Goal: Find specific page/section: Find specific page/section

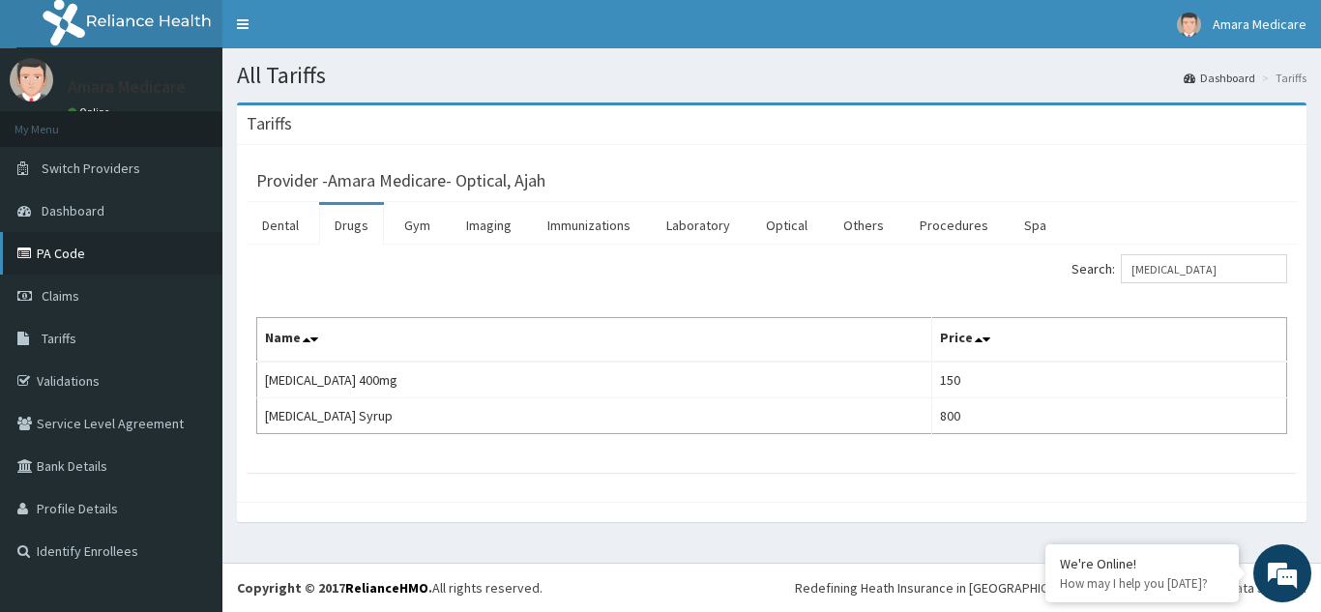
click at [60, 263] on link "PA Code" at bounding box center [111, 253] width 222 height 43
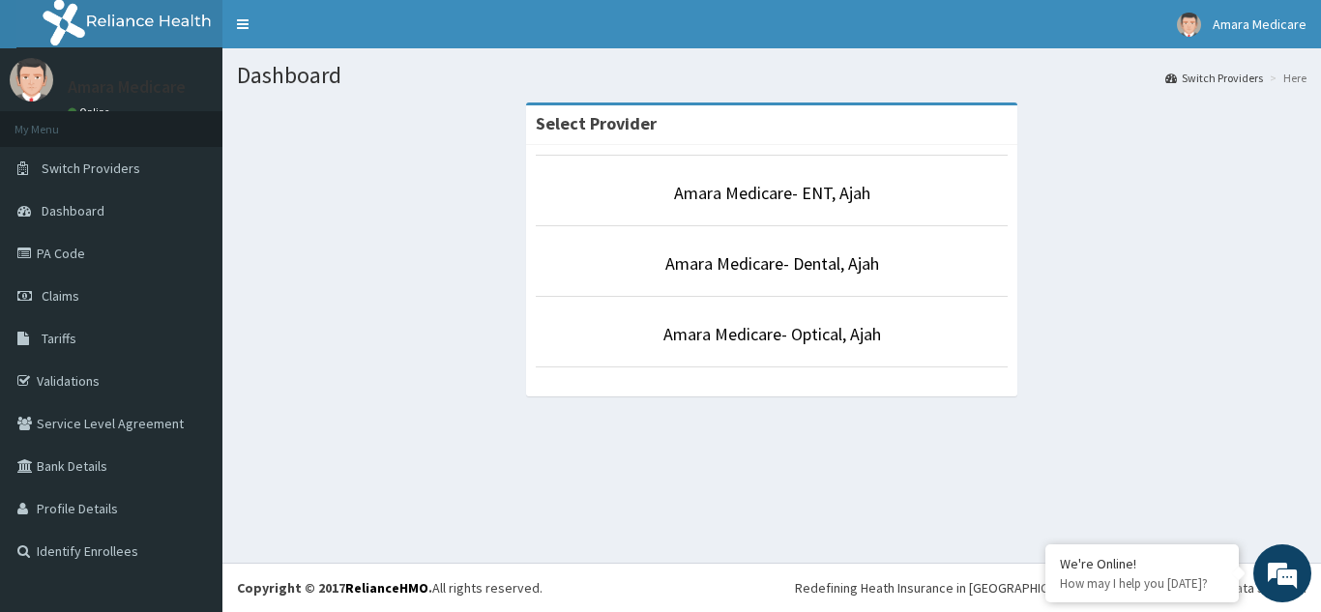
click at [793, 250] on li "Amara Medicare- Dental, Ajah" at bounding box center [772, 261] width 472 height 72
click at [792, 260] on link "Amara Medicare- Dental, Ajah" at bounding box center [773, 263] width 214 height 22
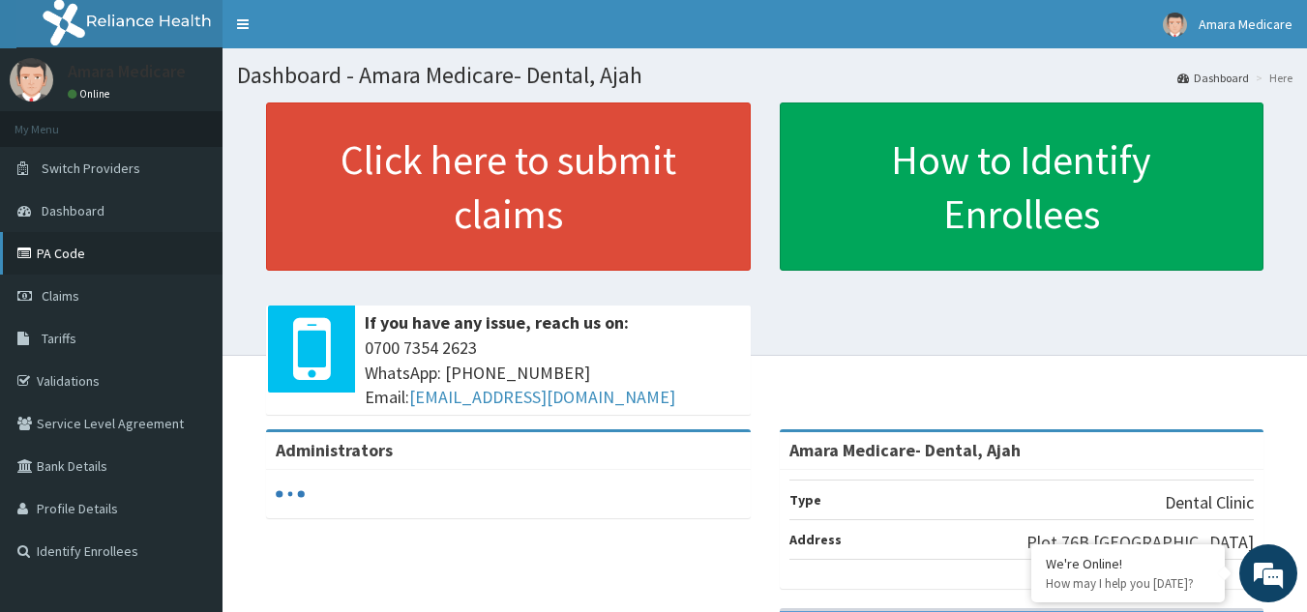
click at [73, 246] on link "PA Code" at bounding box center [111, 253] width 222 height 43
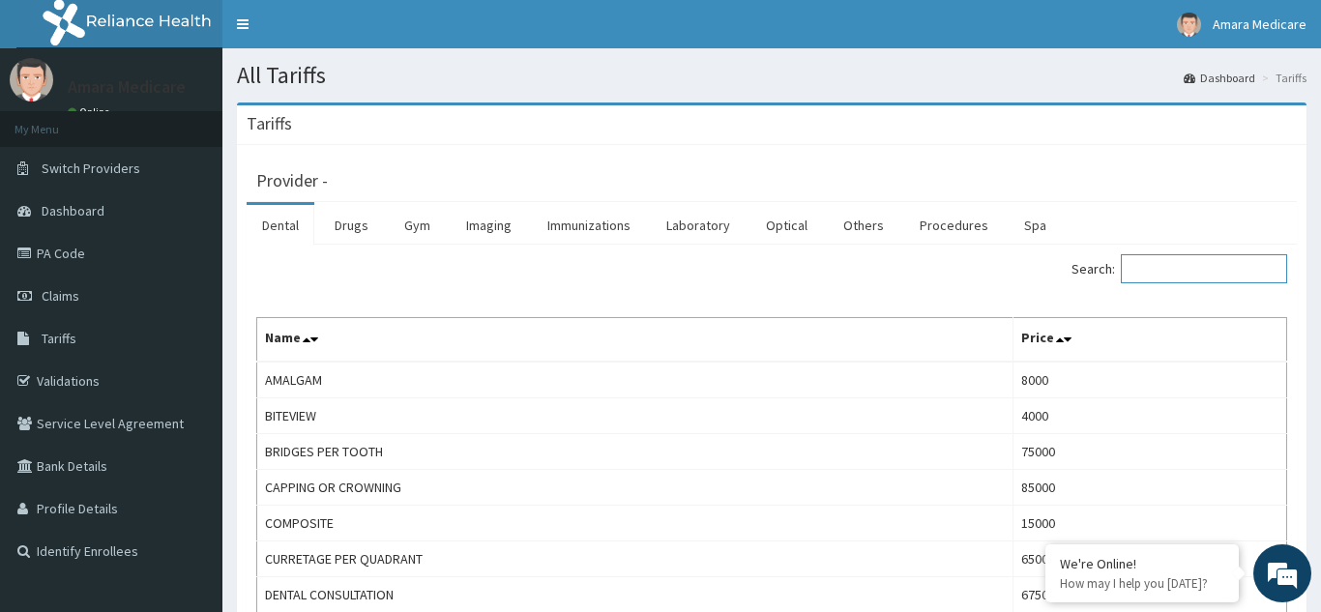
click at [1151, 266] on input "Search:" at bounding box center [1204, 268] width 166 height 29
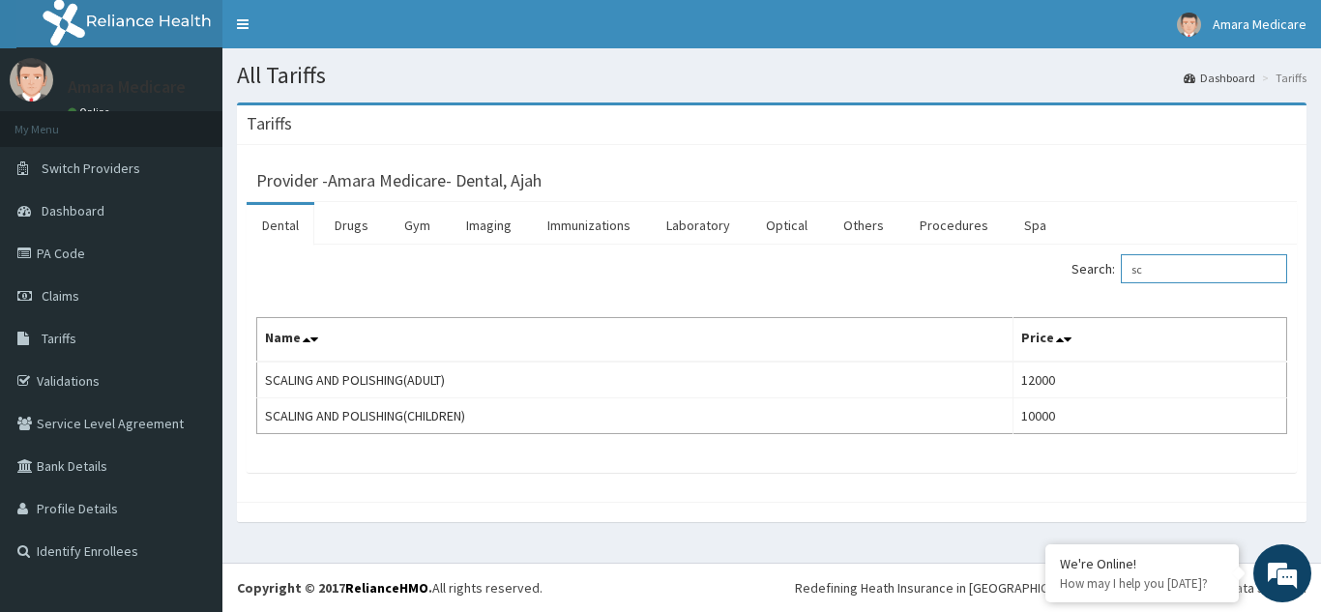
type input "s"
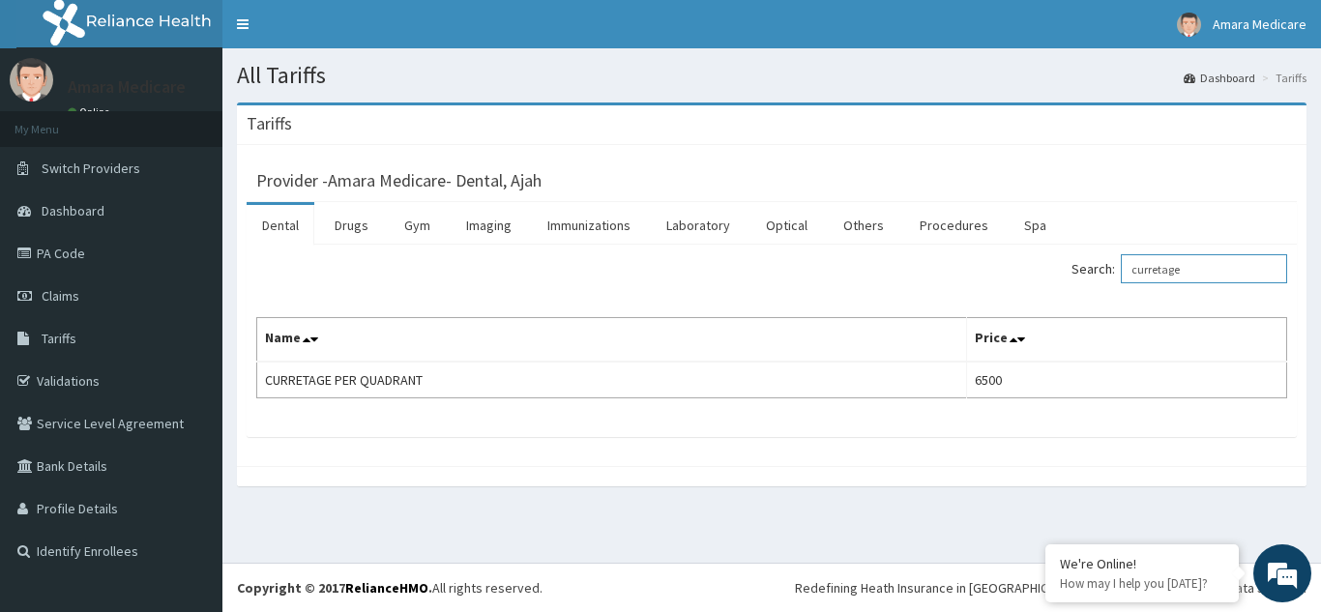
type input "curretage"
click at [80, 251] on link "PA Code" at bounding box center [111, 253] width 222 height 43
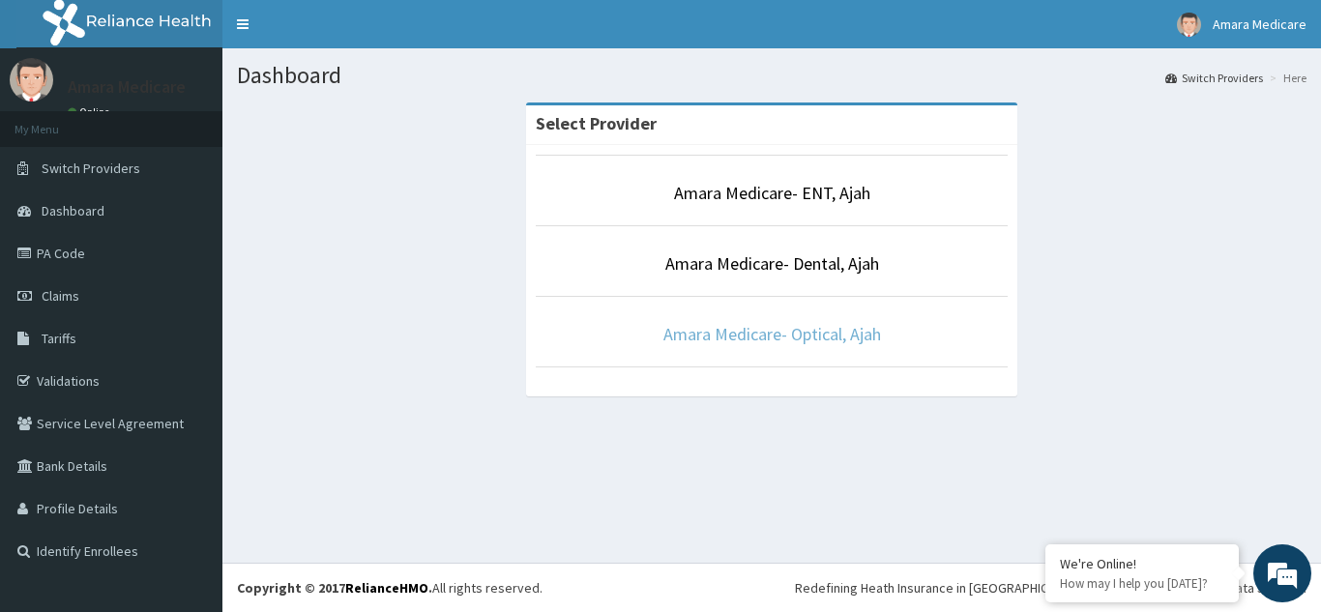
click at [776, 337] on link "Amara Medicare- Optical, Ajah" at bounding box center [773, 334] width 218 height 22
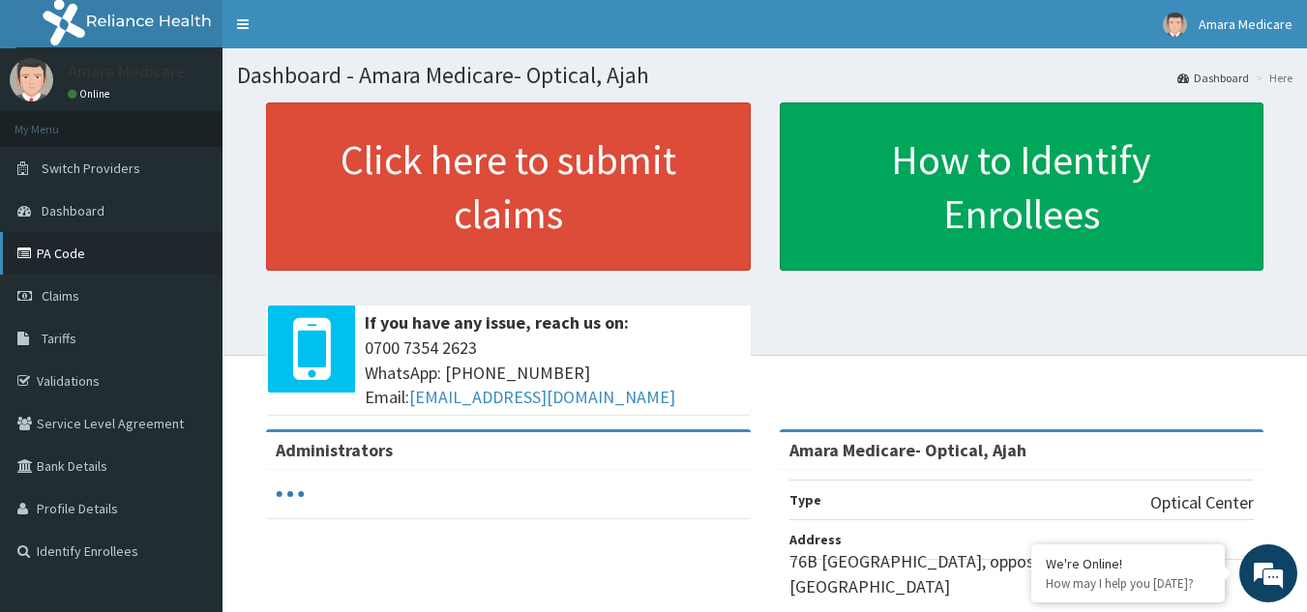
click at [64, 252] on link "PA Code" at bounding box center [111, 253] width 222 height 43
